Goal: Transaction & Acquisition: Purchase product/service

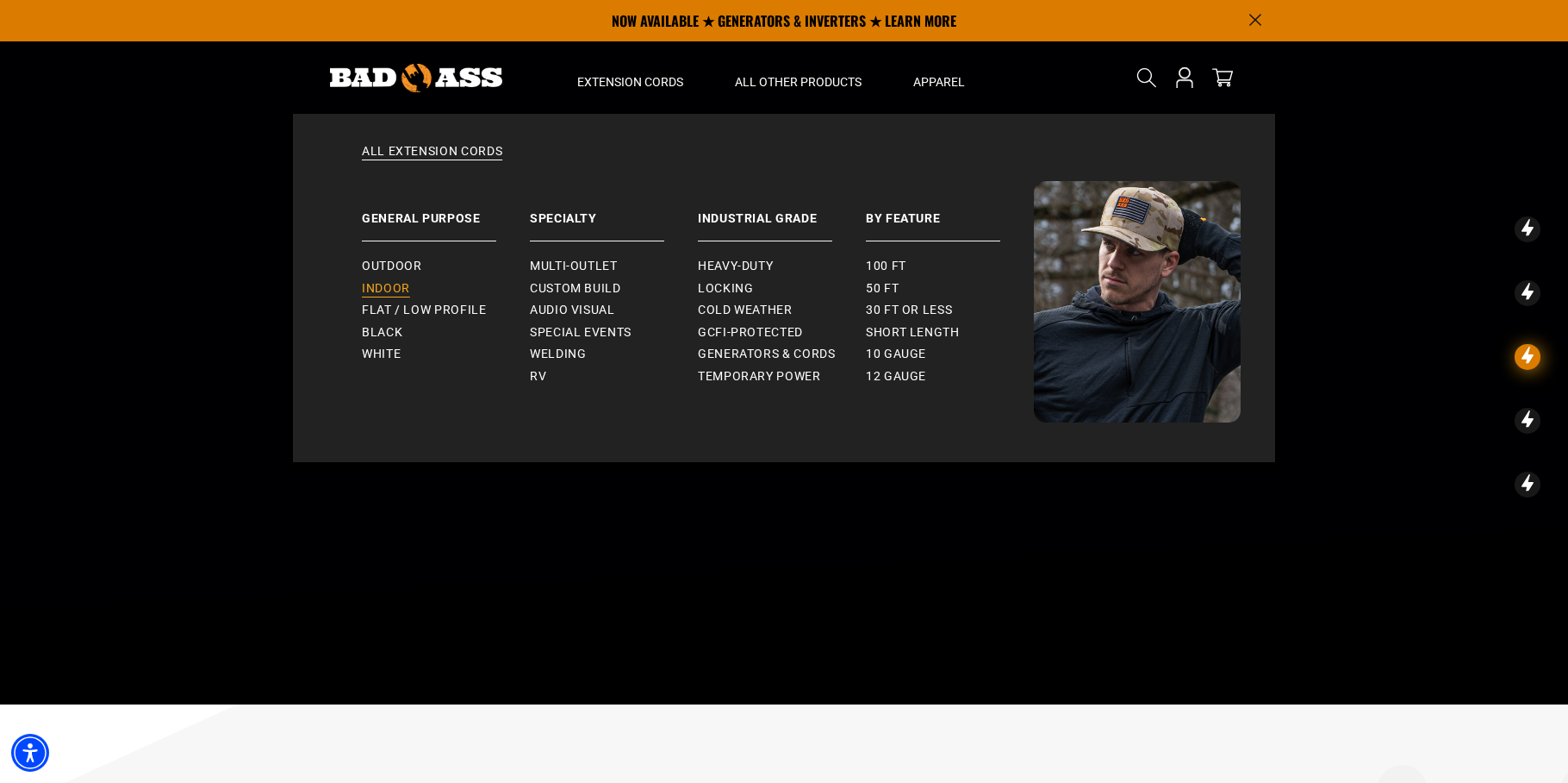
click at [376, 283] on span "Indoor" at bounding box center [386, 288] width 48 height 16
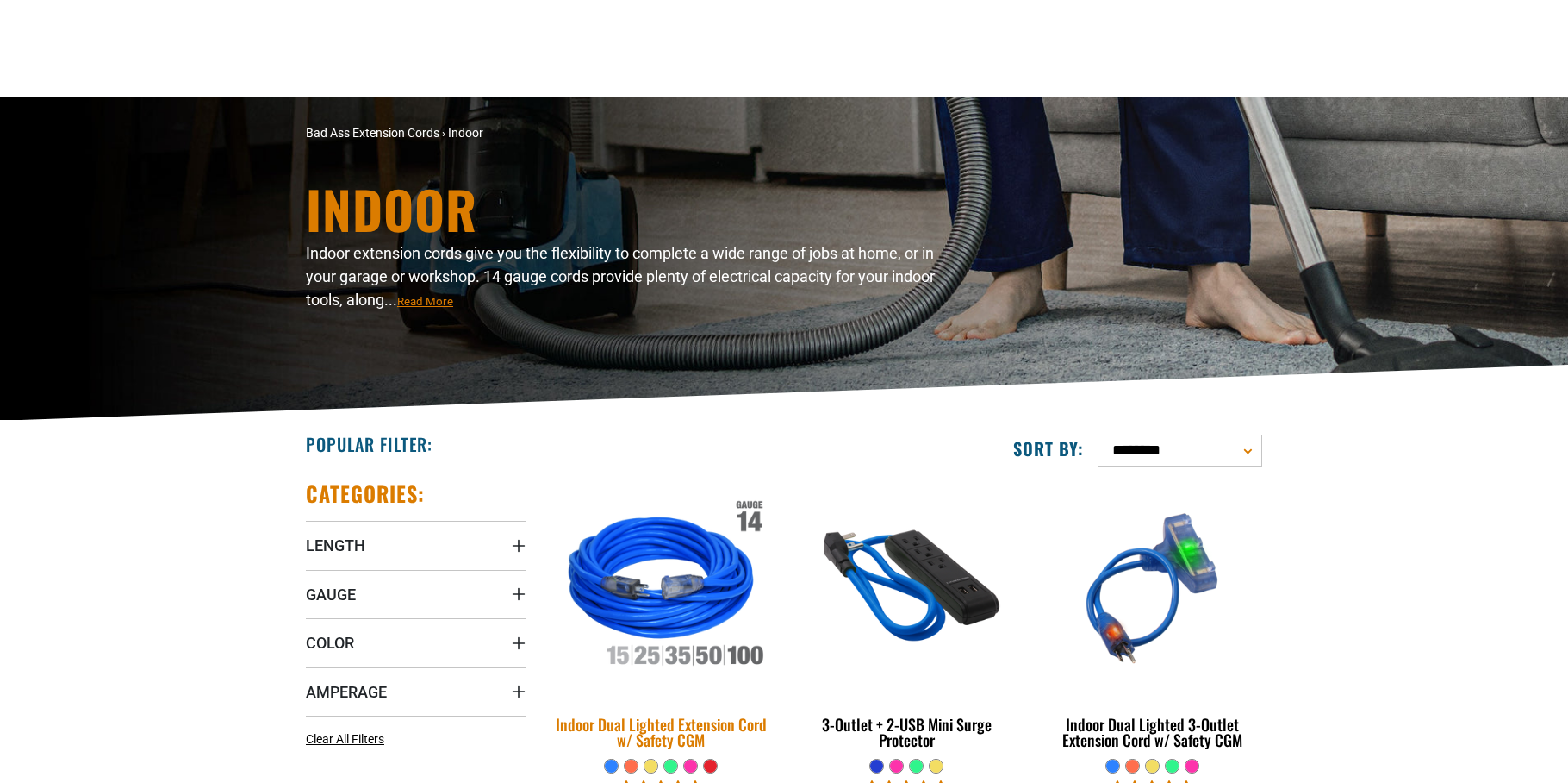
scroll to position [231, 0]
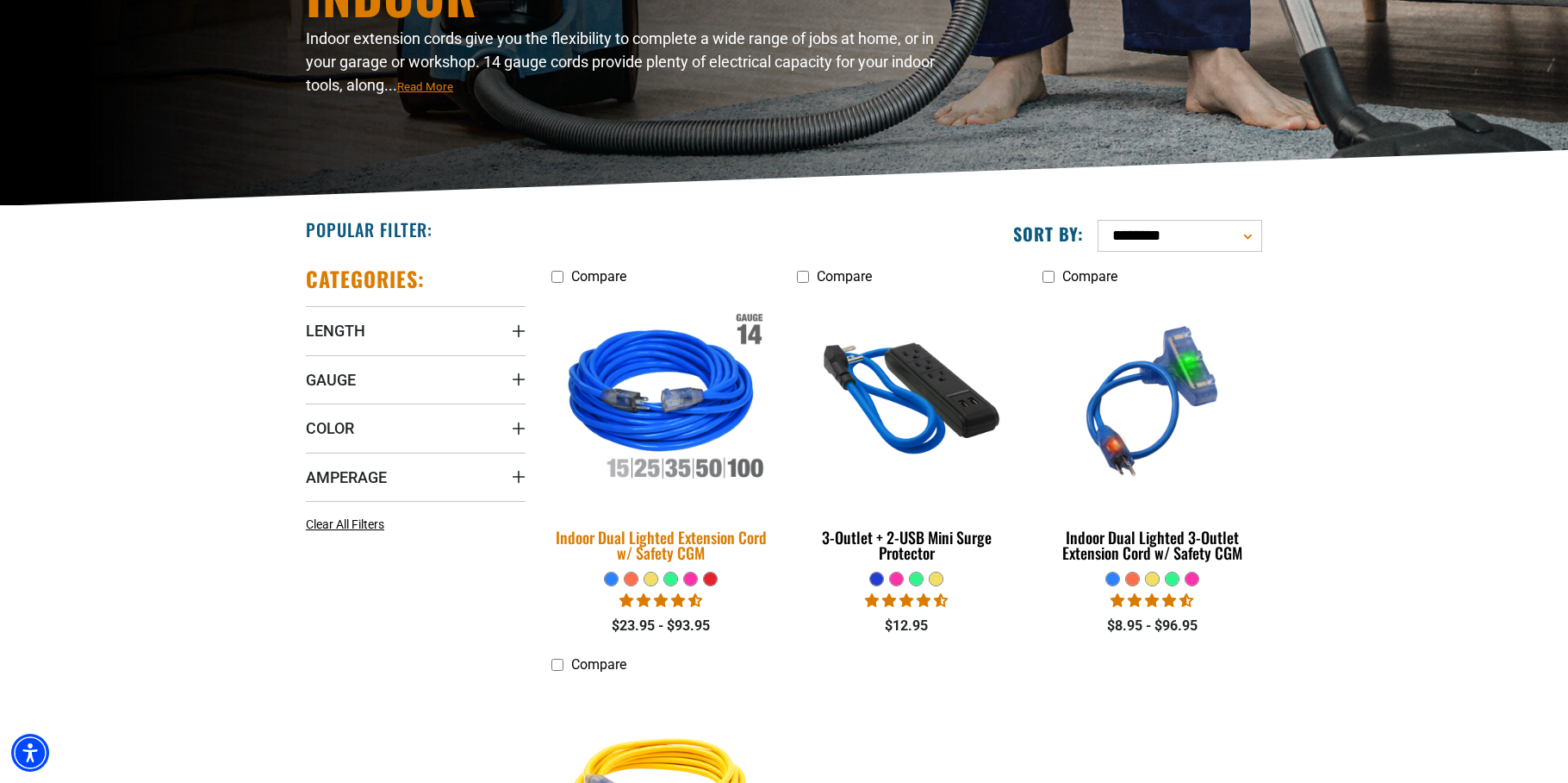
click at [664, 432] on img at bounding box center [661, 401] width 241 height 221
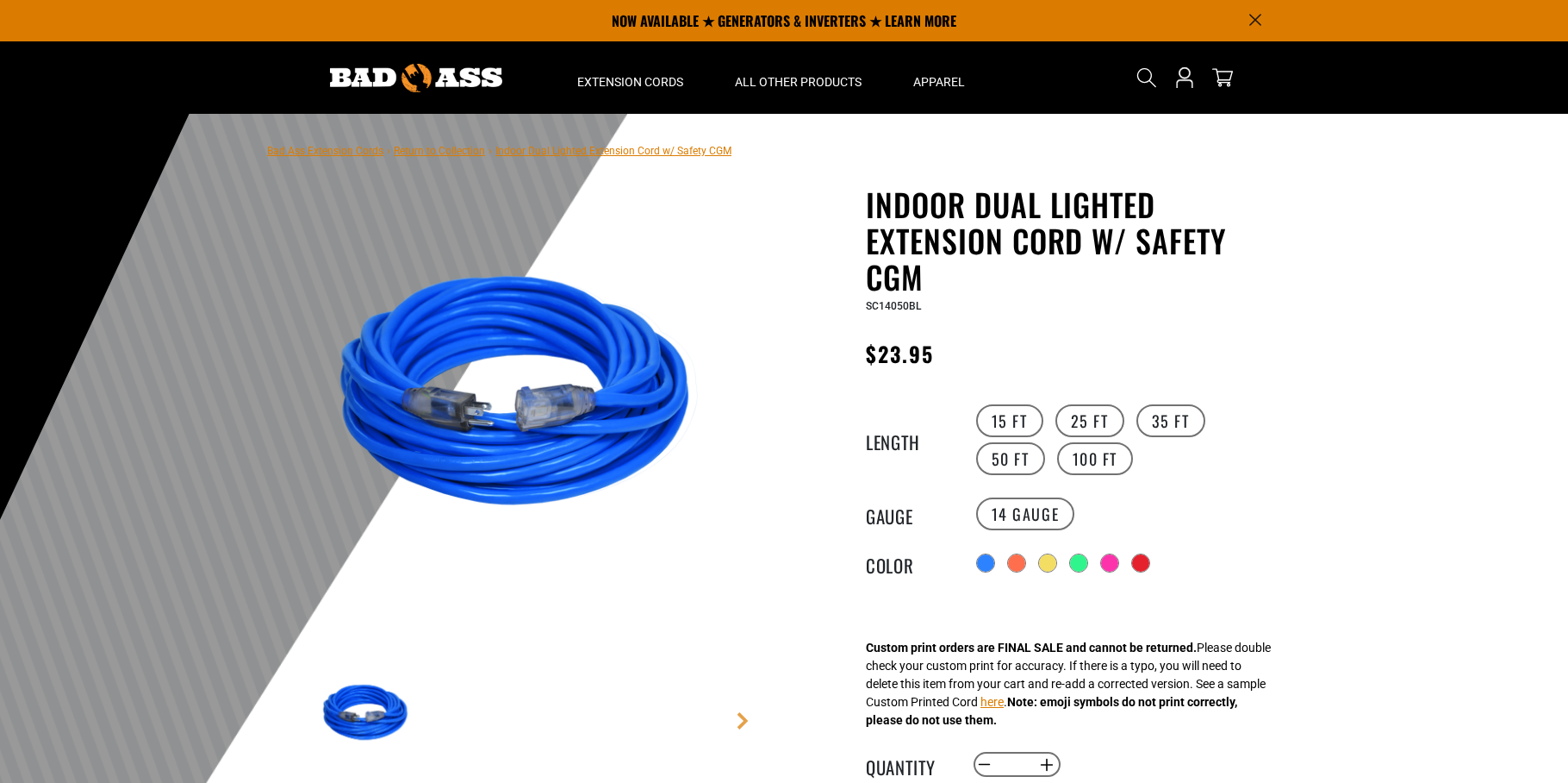
click at [1250, 422] on div "15 FT 25 FT 35 FT 50 FT 100 FT" at bounding box center [1130, 440] width 317 height 75
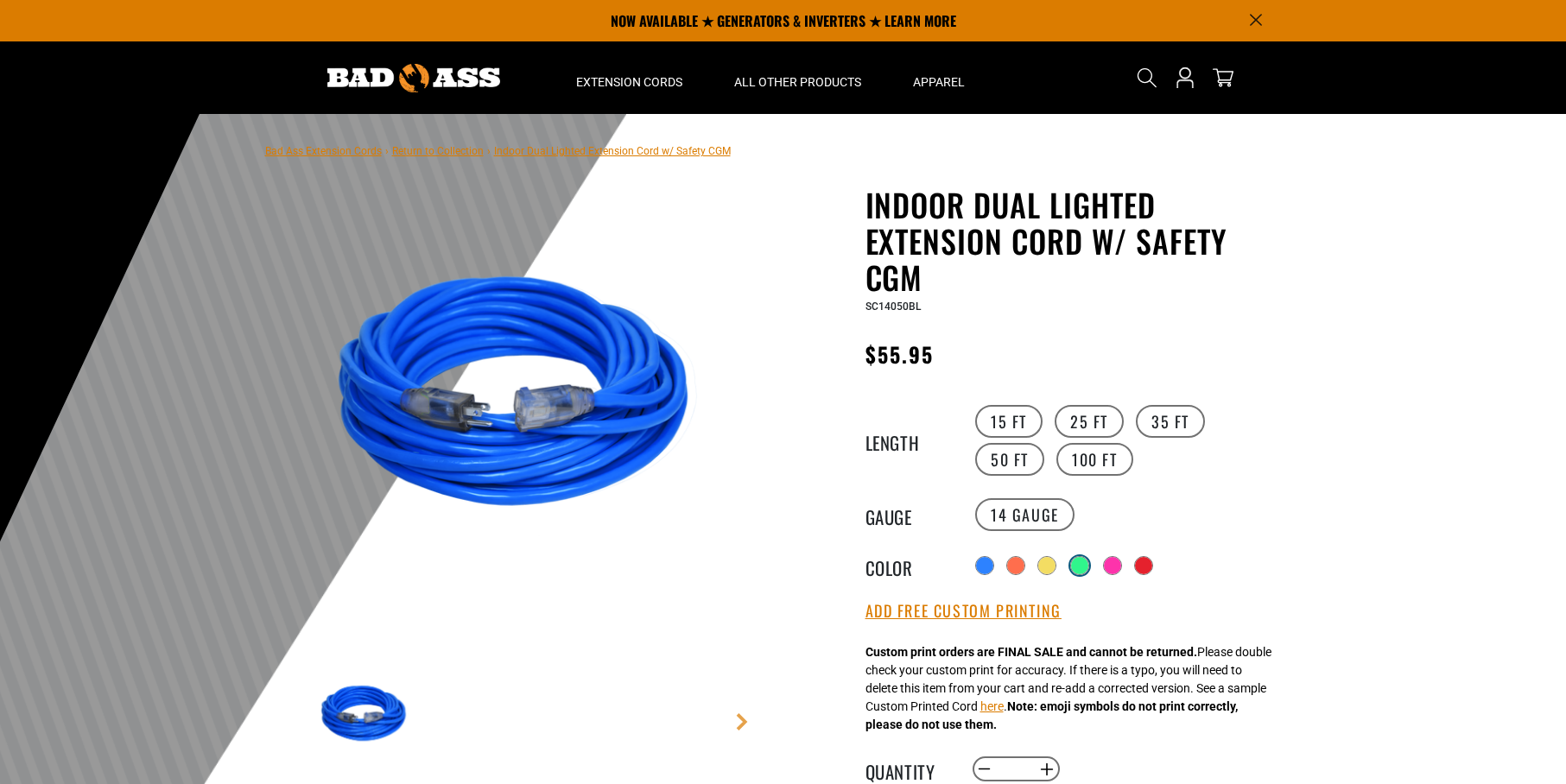
click at [1077, 564] on div at bounding box center [1079, 565] width 18 height 18
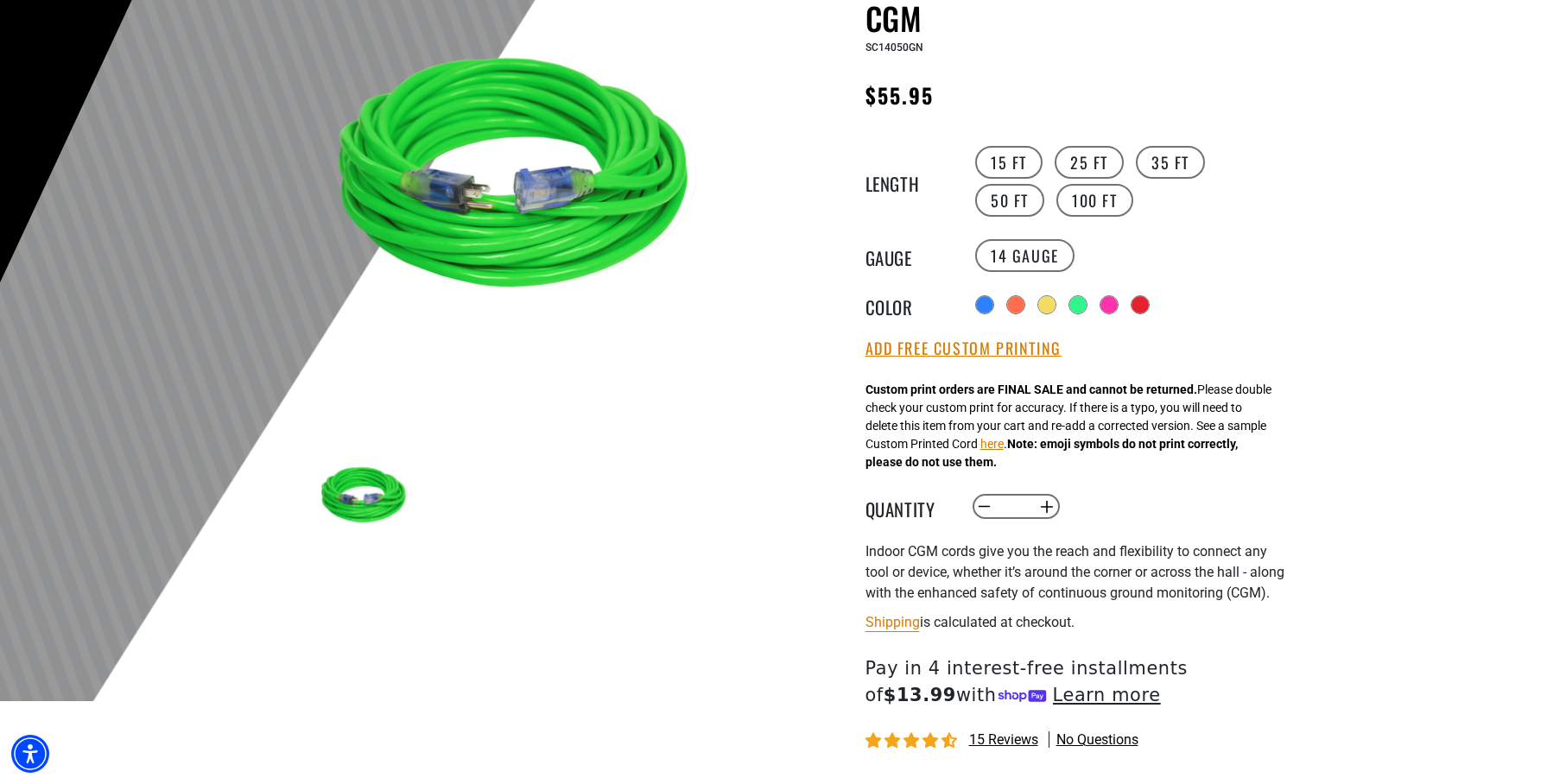
scroll to position [269, 0]
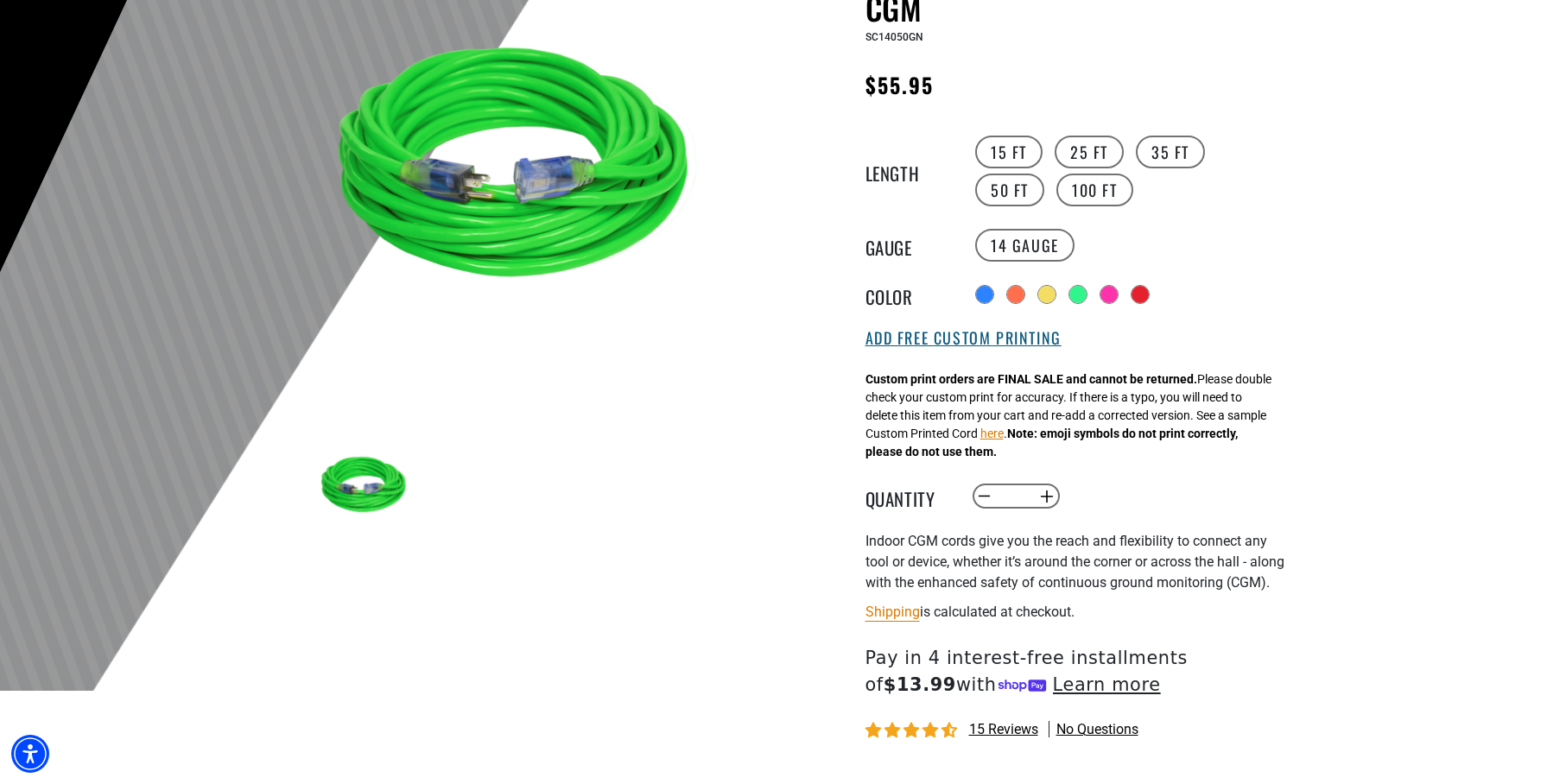
click at [917, 344] on button "Add Free Custom Printing" at bounding box center [963, 338] width 196 height 19
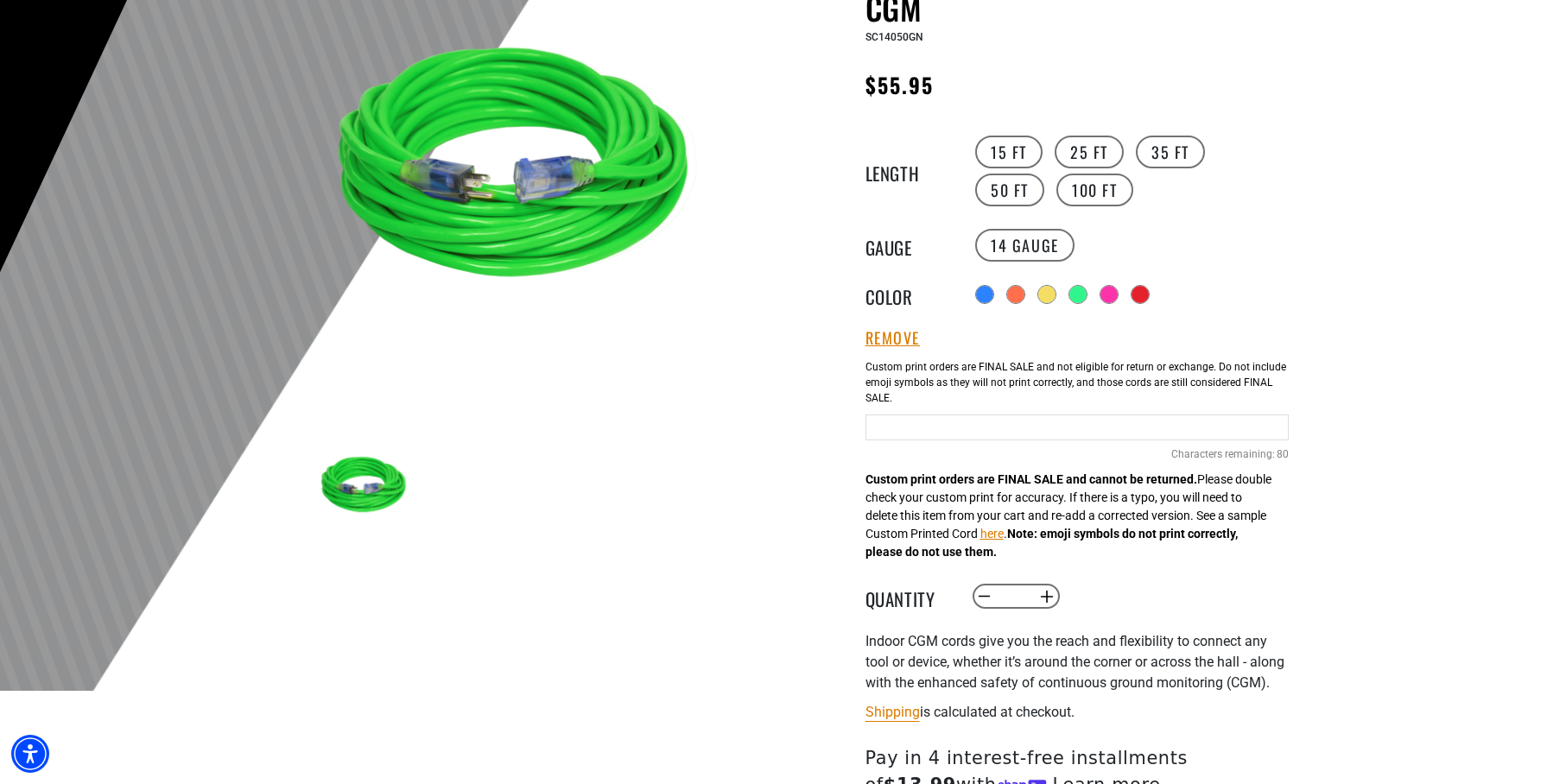
click at [900, 434] on input "Green Cables" at bounding box center [1077, 427] width 423 height 26
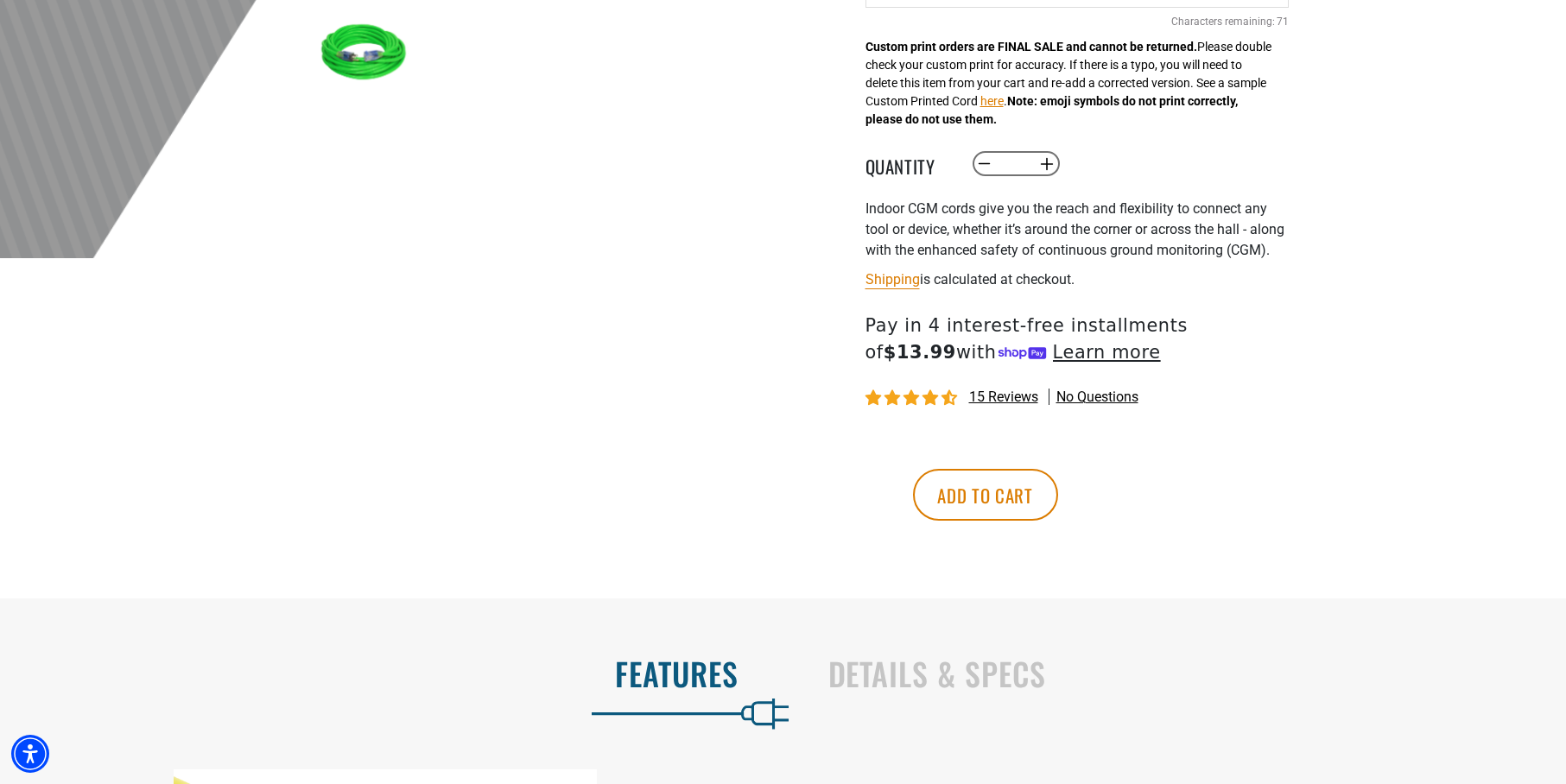
scroll to position [726, 0]
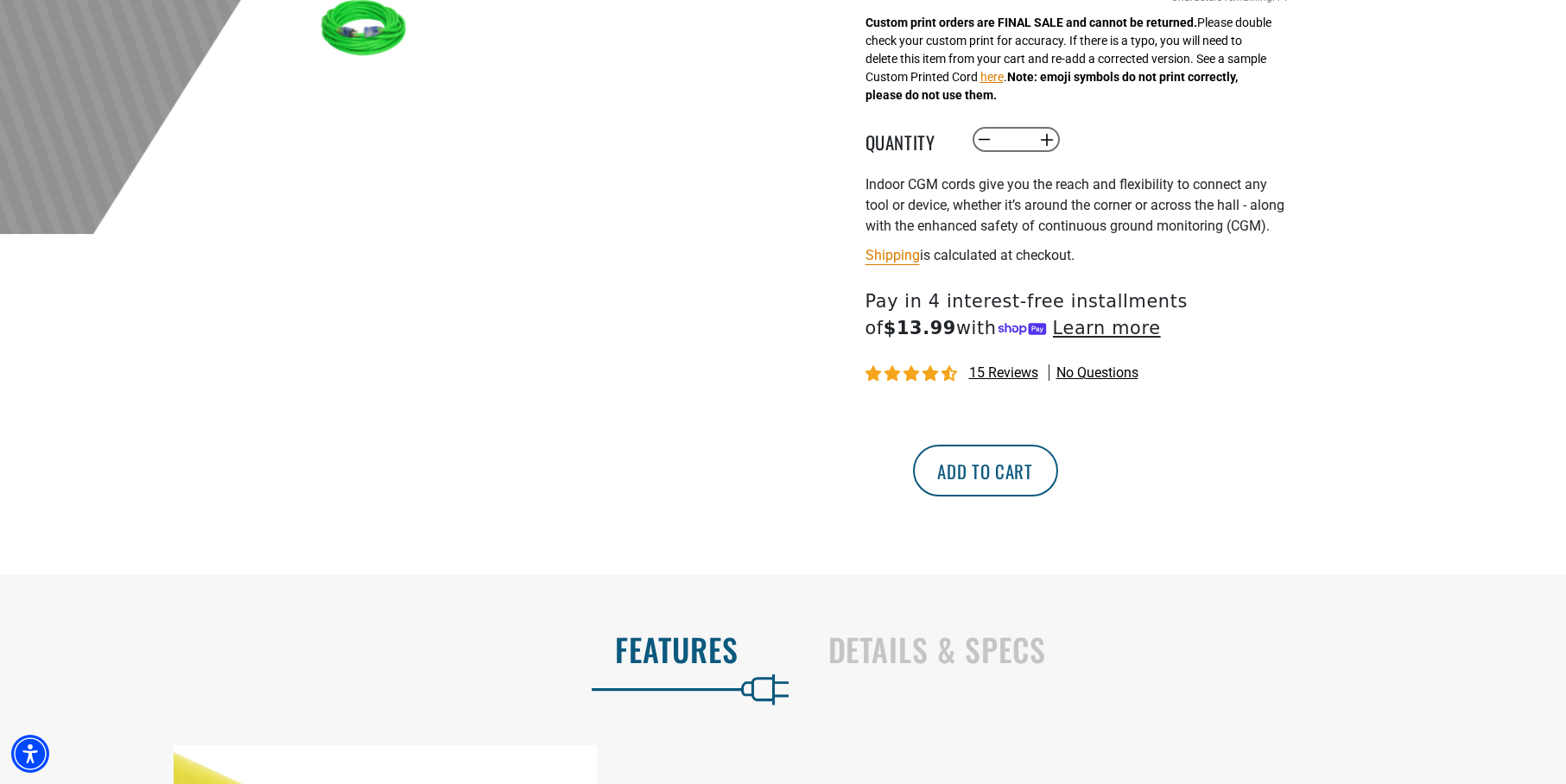
type input "*********"
click at [1058, 493] on button "Add to cart" at bounding box center [984, 471] width 145 height 52
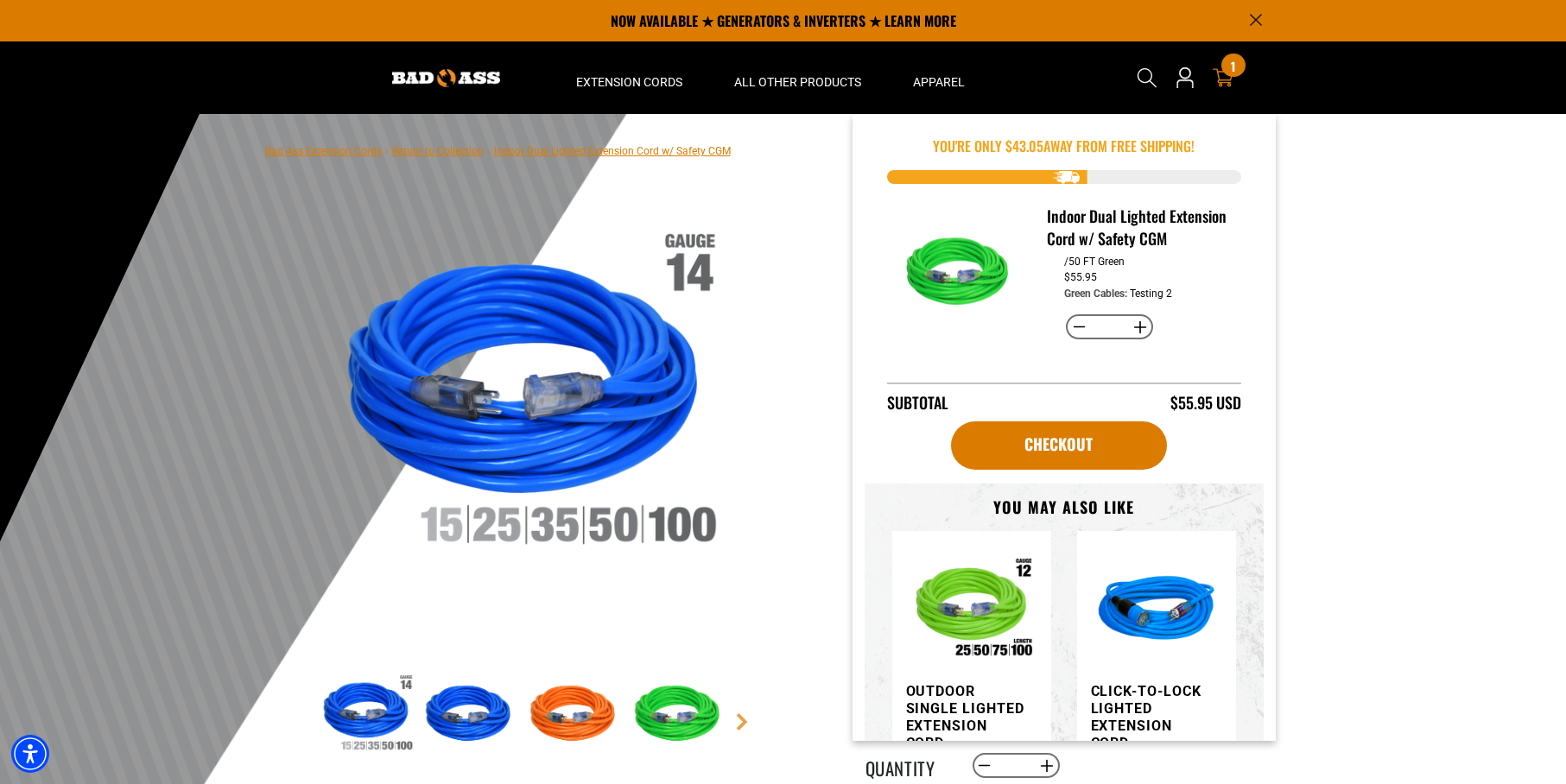
click at [1232, 65] on span "1" at bounding box center [1232, 66] width 5 height 13
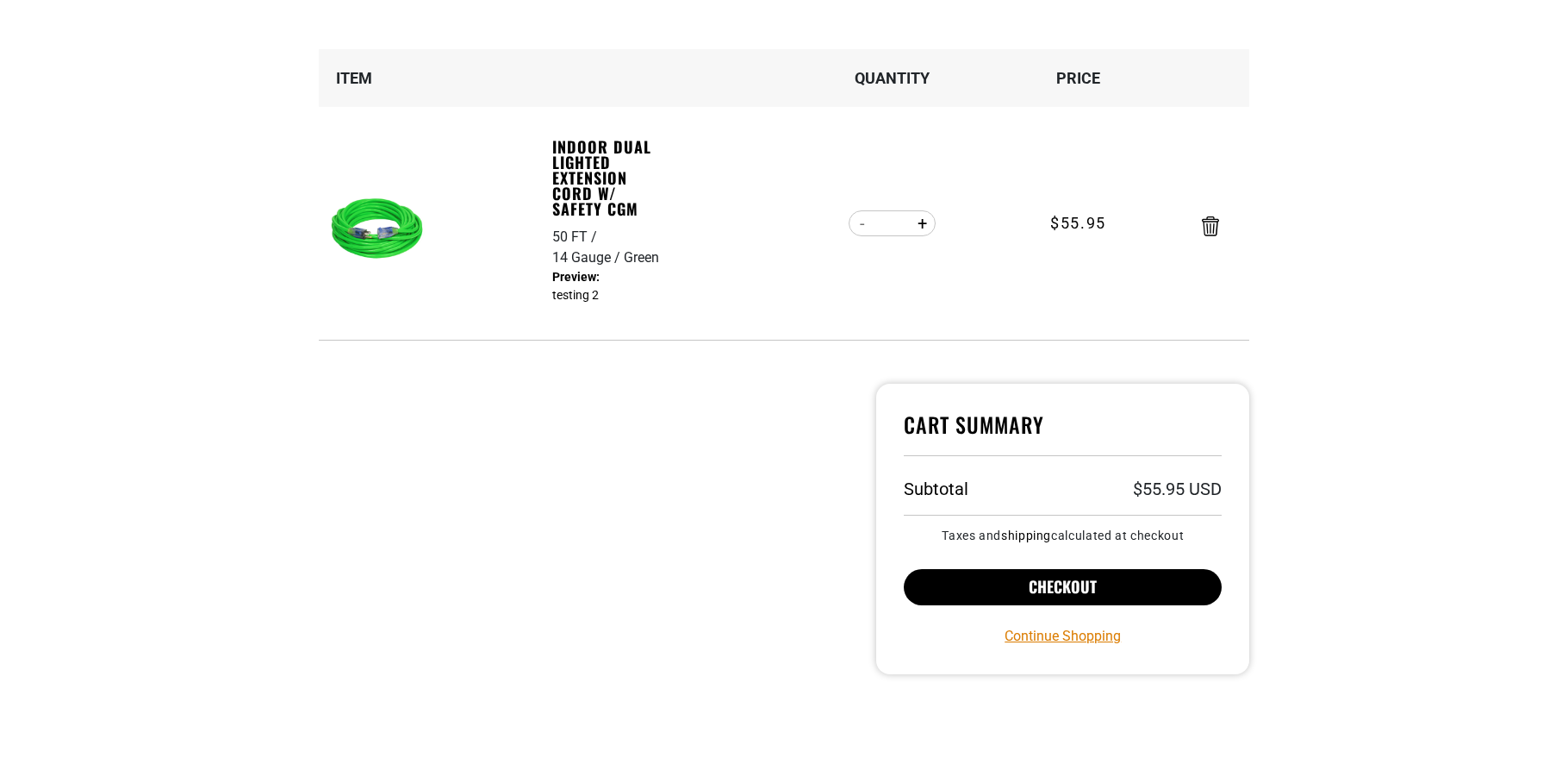
scroll to position [522, 0]
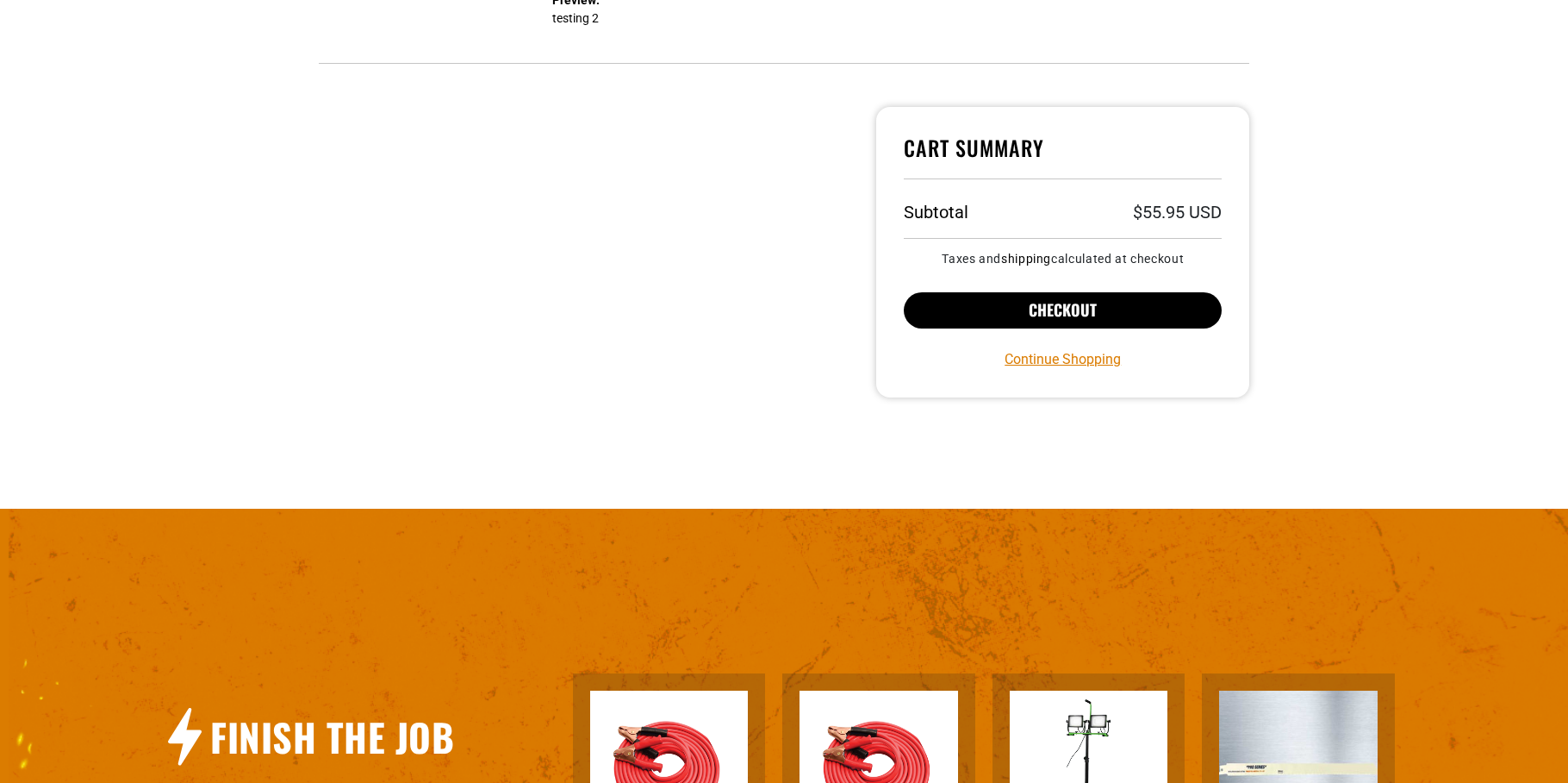
click at [1003, 321] on button "Checkout" at bounding box center [1063, 310] width 318 height 36
